Goal: Information Seeking & Learning: Compare options

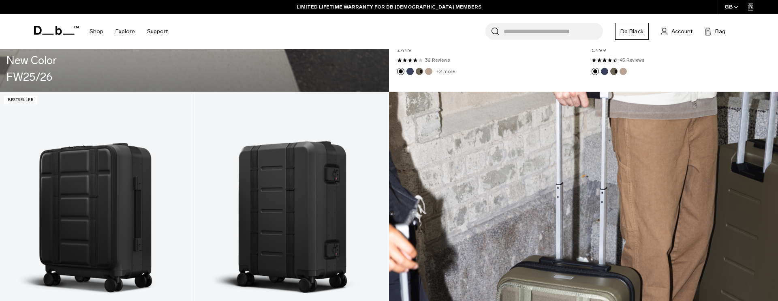
scroll to position [1088, 0]
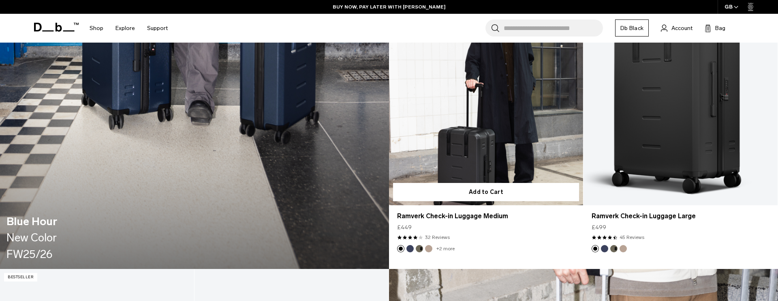
click at [472, 128] on link "Ramverk Check-in Luggage Medium" at bounding box center [486, 96] width 194 height 215
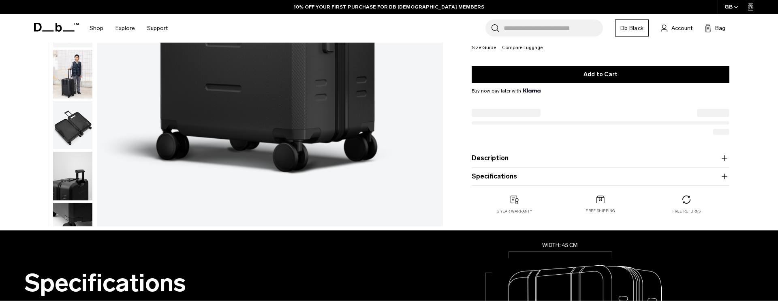
click at [488, 178] on button "Specifications" at bounding box center [600, 176] width 258 height 10
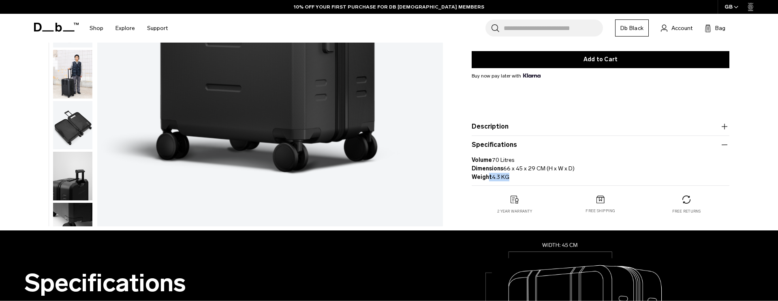
drag, startPoint x: 488, startPoint y: 178, endPoint x: 516, endPoint y: 178, distance: 28.4
click at [516, 178] on p "Volume 70 Litres Dimensions 66 x 45 x 29 CM (H x W x D) Weight 4.3 KG" at bounding box center [600, 165] width 258 height 32
drag, startPoint x: 506, startPoint y: 168, endPoint x: 569, endPoint y: 169, distance: 63.2
click at [569, 168] on p "Volume 70 Litres Dimensions 66 x 45 x 29 CM (H x W x D) Weight 4.3 KG" at bounding box center [600, 165] width 258 height 32
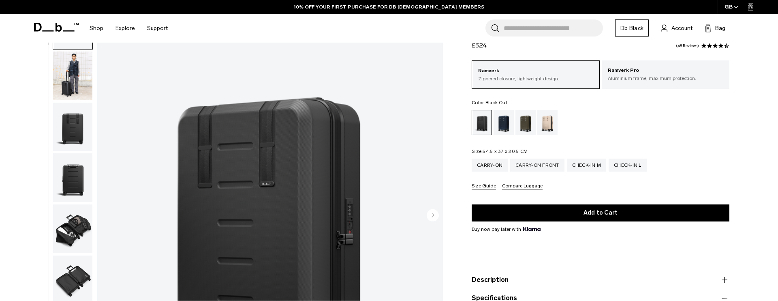
click at [433, 210] on circle "Next slide" at bounding box center [433, 215] width 12 height 12
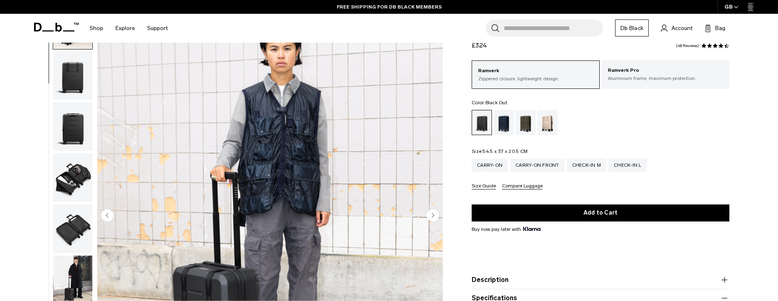
click at [433, 210] on circle "Next slide" at bounding box center [433, 215] width 12 height 12
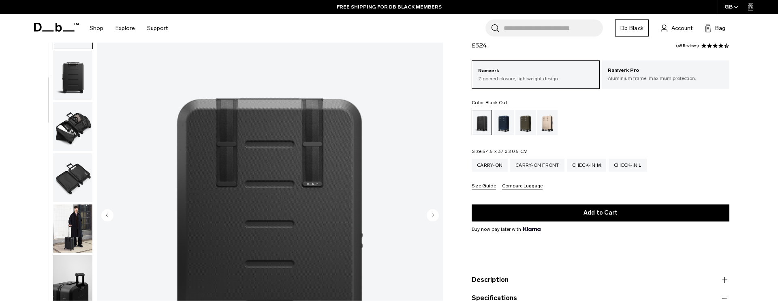
click at [433, 210] on circle "Next slide" at bounding box center [433, 215] width 12 height 12
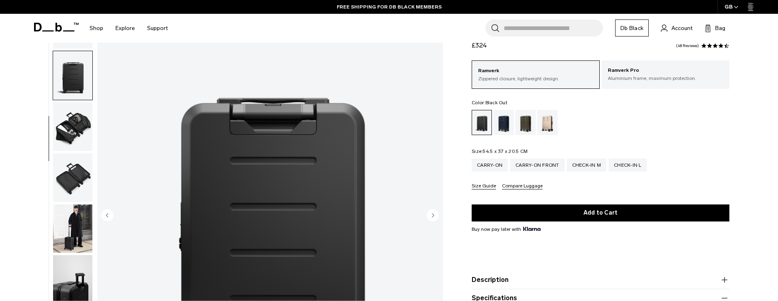
scroll to position [128, 0]
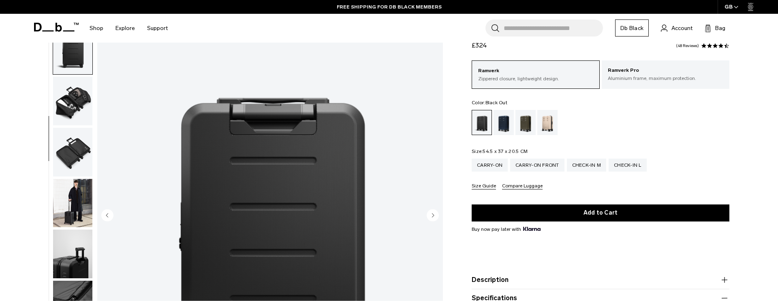
click at [433, 210] on circle "Next slide" at bounding box center [433, 215] width 12 height 12
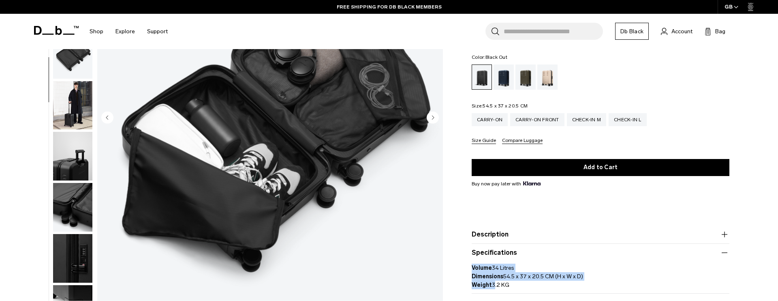
scroll to position [141, 0]
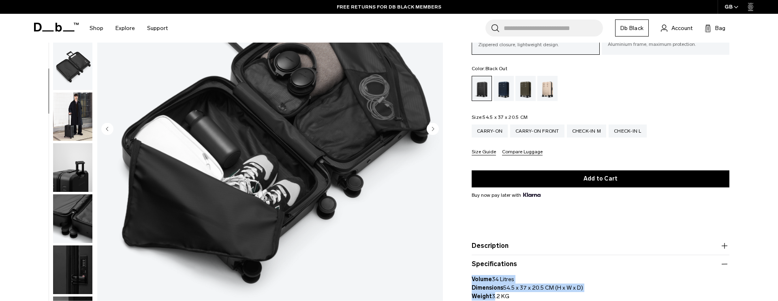
click at [430, 128] on circle "Next slide" at bounding box center [433, 128] width 12 height 12
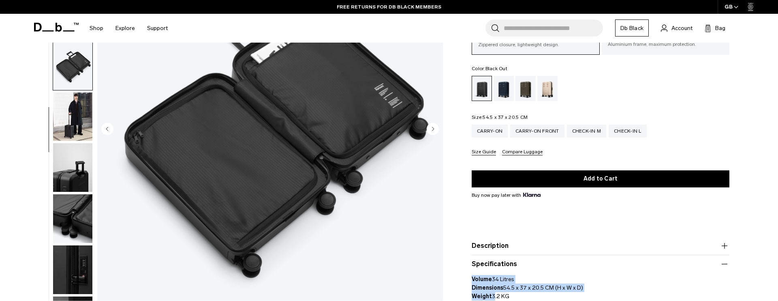
click at [430, 128] on circle "Next slide" at bounding box center [433, 128] width 12 height 12
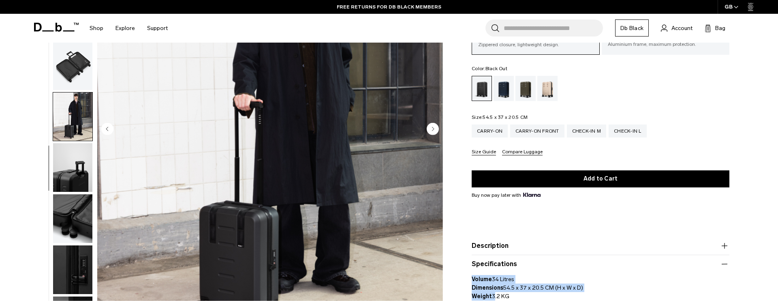
click at [430, 128] on circle "Next slide" at bounding box center [433, 128] width 12 height 12
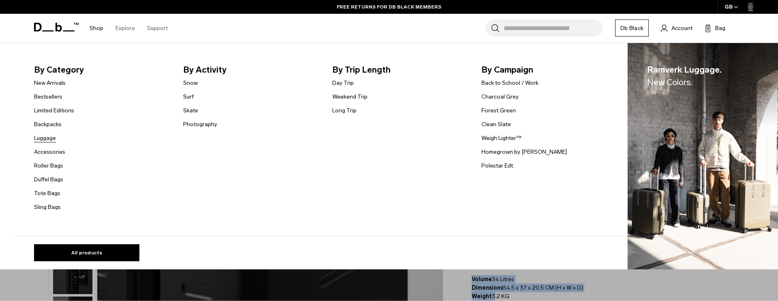
click at [49, 139] on link "Luggage" at bounding box center [45, 138] width 22 height 9
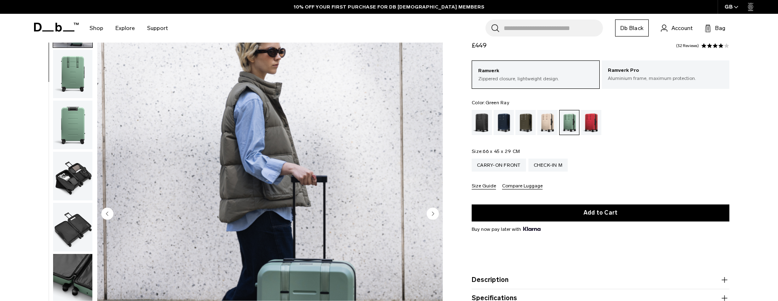
click at [430, 214] on circle "Next slide" at bounding box center [433, 213] width 12 height 12
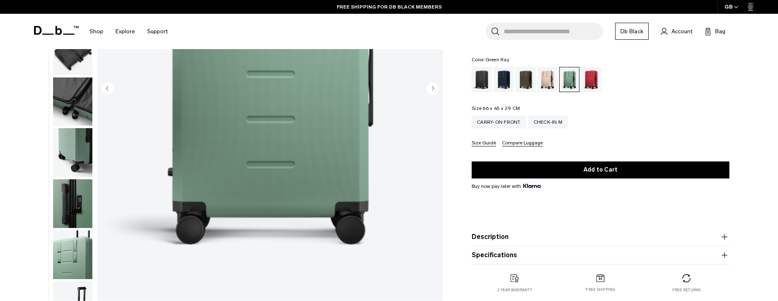
scroll to position [245, 0]
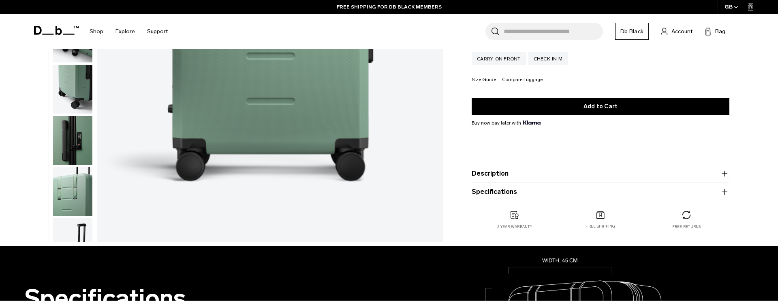
click at [525, 190] on button "Specifications" at bounding box center [600, 192] width 258 height 10
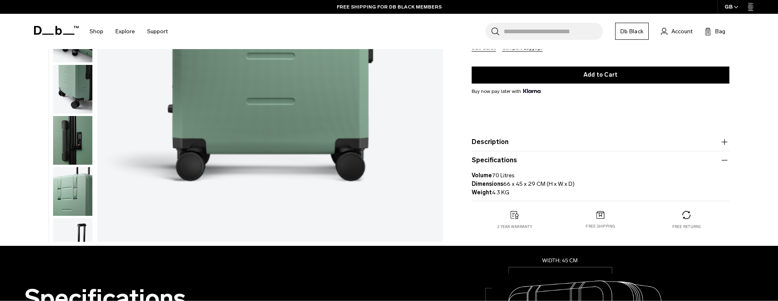
drag, startPoint x: 528, startPoint y: 182, endPoint x: 574, endPoint y: 182, distance: 45.4
click at [574, 182] on p "Volume 70 Litres Dimensions 66 x 45 x 29 CM (H x W x D) Weight 4.3 KG" at bounding box center [600, 181] width 258 height 32
